Goal: Information Seeking & Learning: Learn about a topic

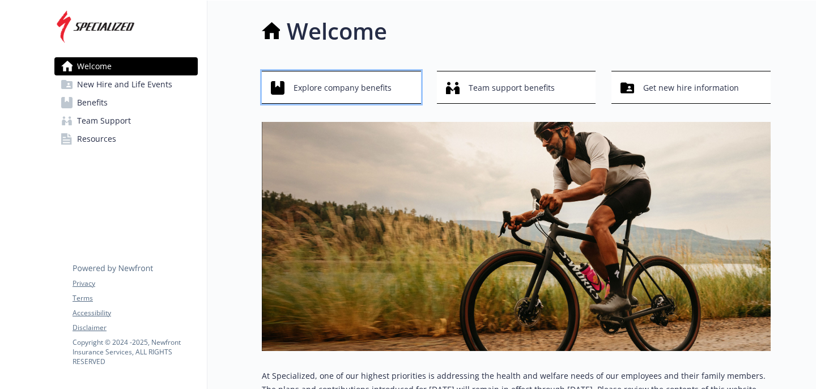
click at [334, 88] on span "Explore company benefits" at bounding box center [343, 88] width 98 height 22
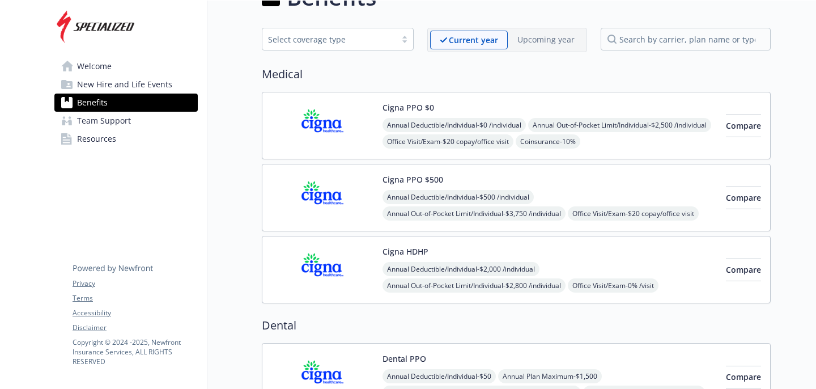
scroll to position [25, 0]
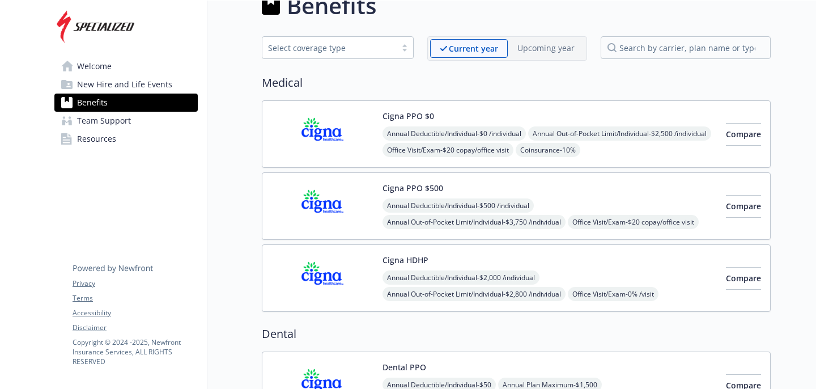
click at [385, 49] on div "Select coverage type" at bounding box center [329, 48] width 122 height 12
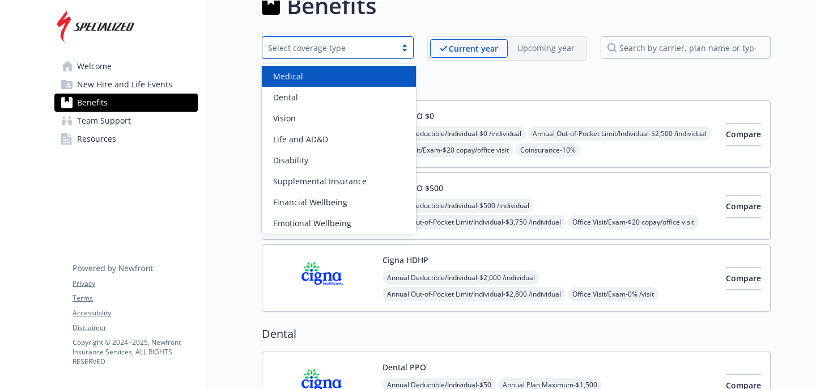
click at [385, 49] on div "Select coverage type" at bounding box center [329, 48] width 122 height 12
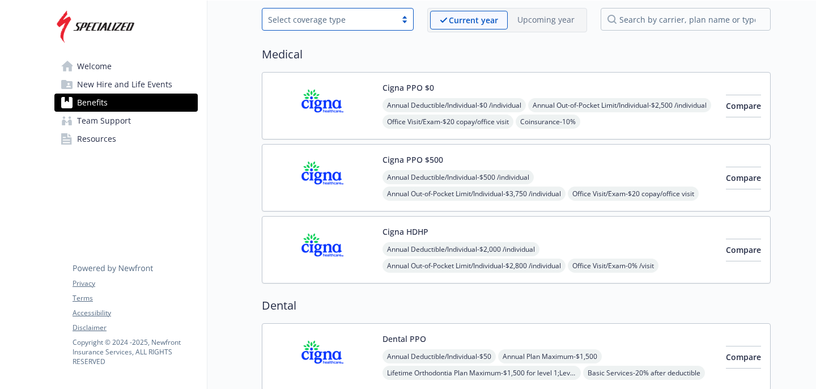
scroll to position [0, 0]
